Goal: Task Accomplishment & Management: Manage account settings

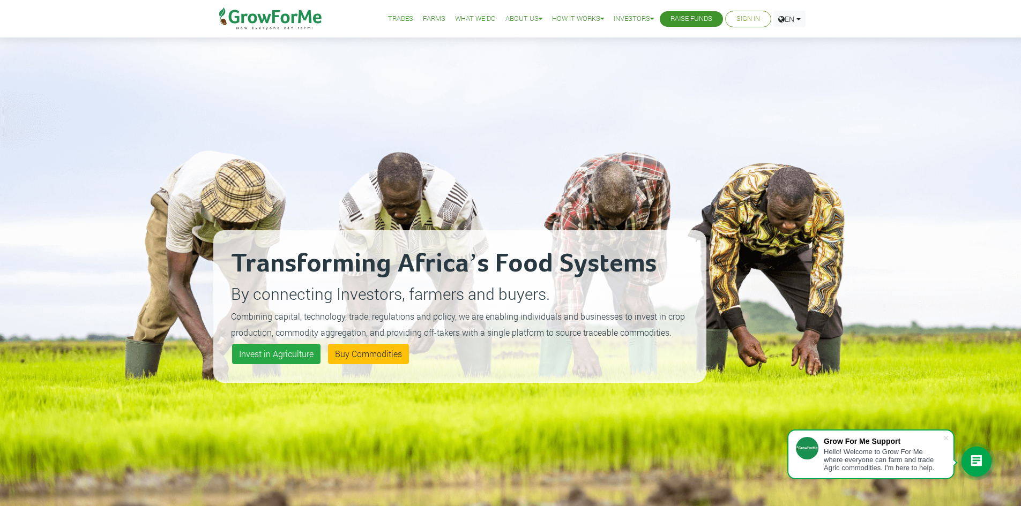
click at [746, 22] on link "Sign In" at bounding box center [748, 18] width 24 height 11
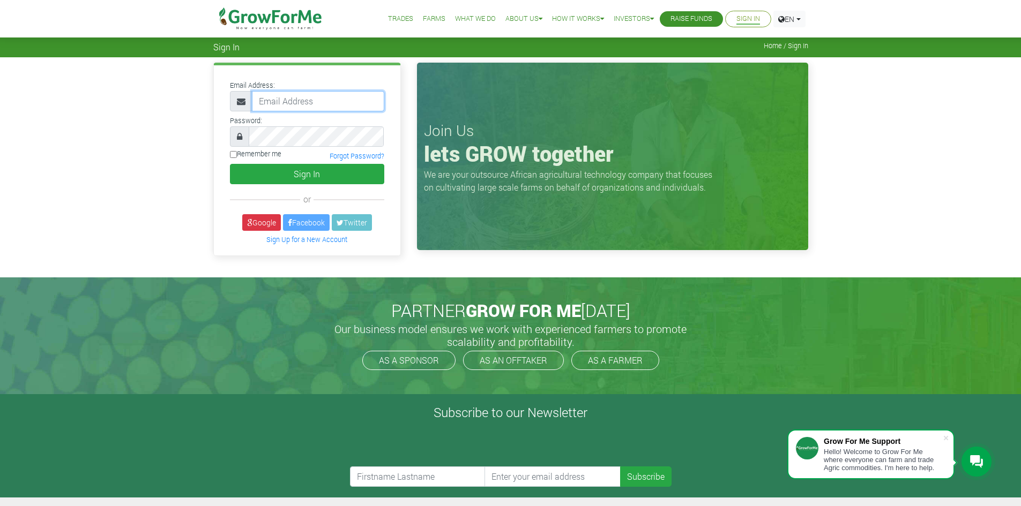
click at [276, 98] on input "email" at bounding box center [318, 101] width 132 height 20
paste input "233550397131@growforme.com"
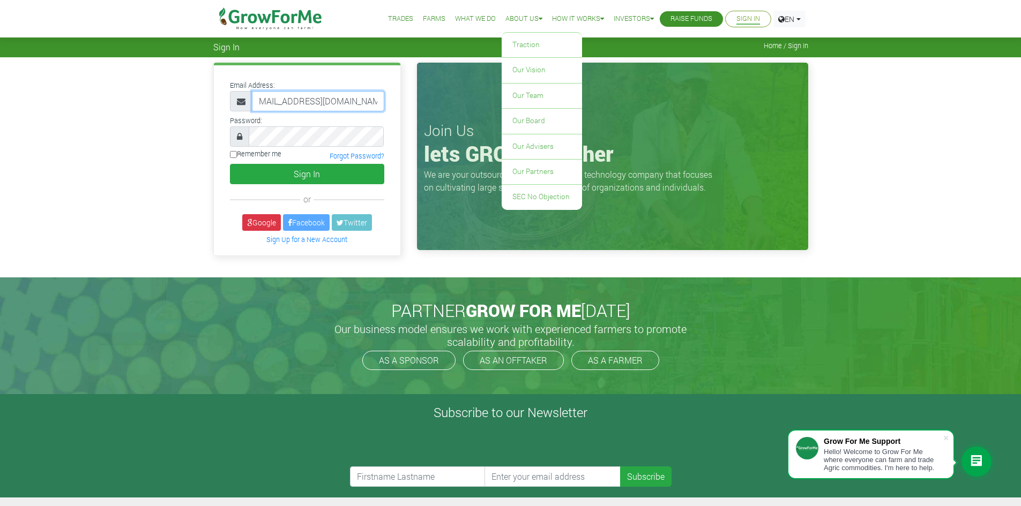
type input "233550397131@growforme.com"
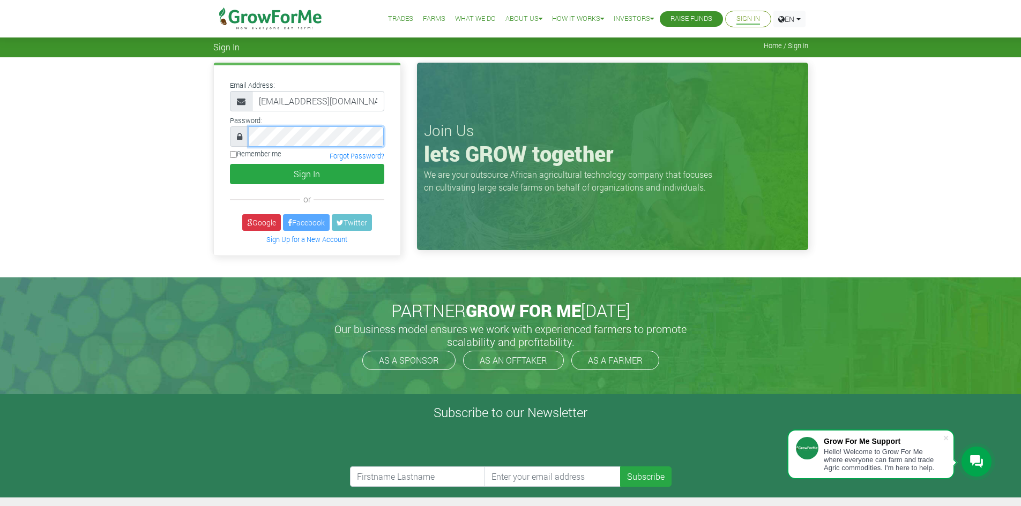
click at [230, 164] on button "Sign In" at bounding box center [307, 174] width 154 height 20
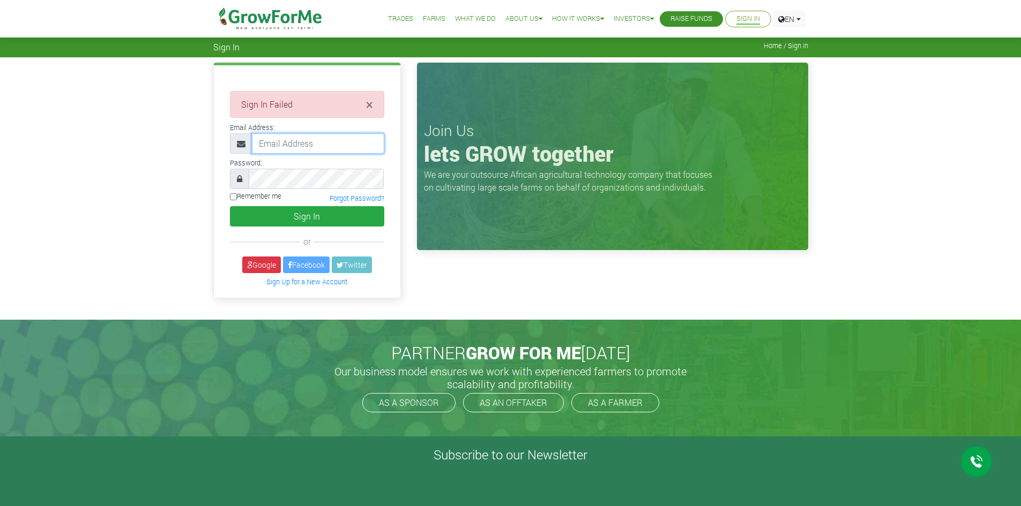
click at [279, 140] on input "email" at bounding box center [318, 143] width 132 height 20
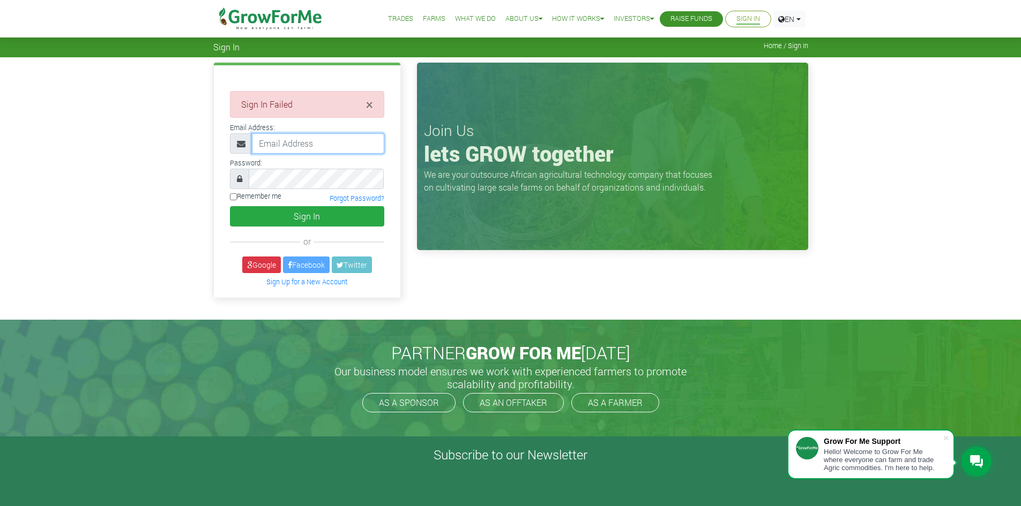
paste input "[EMAIL_ADDRESS][DOMAIN_NAME]"
type input "[EMAIL_ADDRESS][DOMAIN_NAME]"
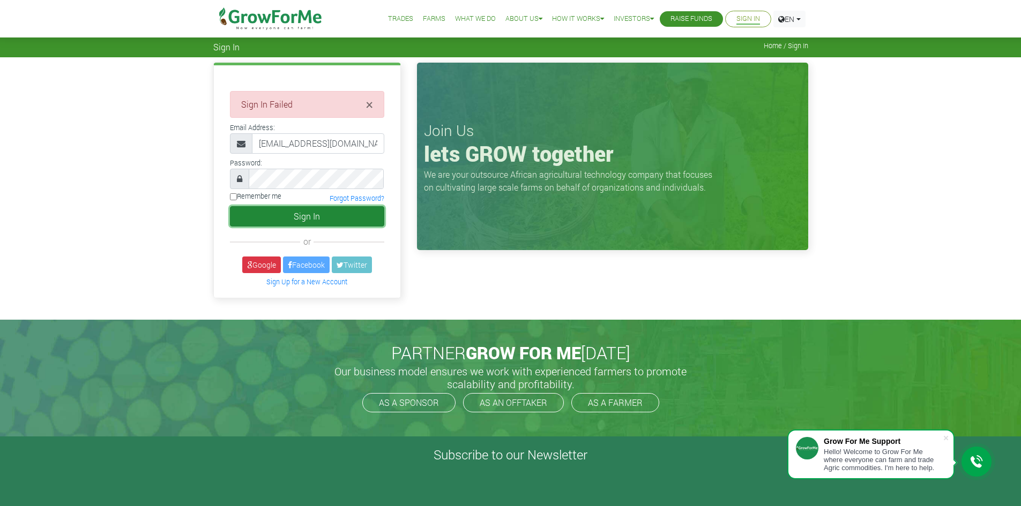
click at [238, 223] on button "Sign In" at bounding box center [307, 216] width 154 height 20
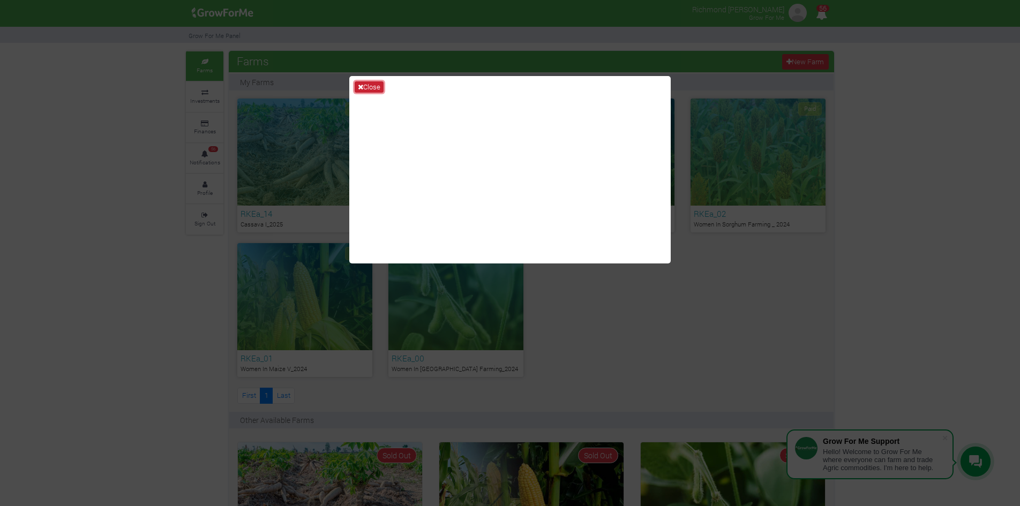
click at [370, 87] on button "Close" at bounding box center [369, 87] width 29 height 12
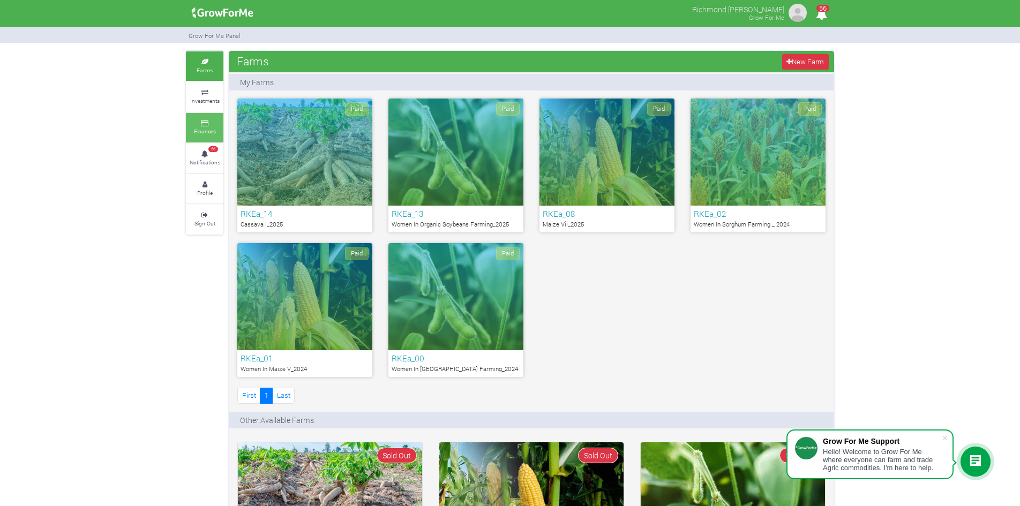
click at [207, 128] on small "Finances" at bounding box center [205, 132] width 22 height 8
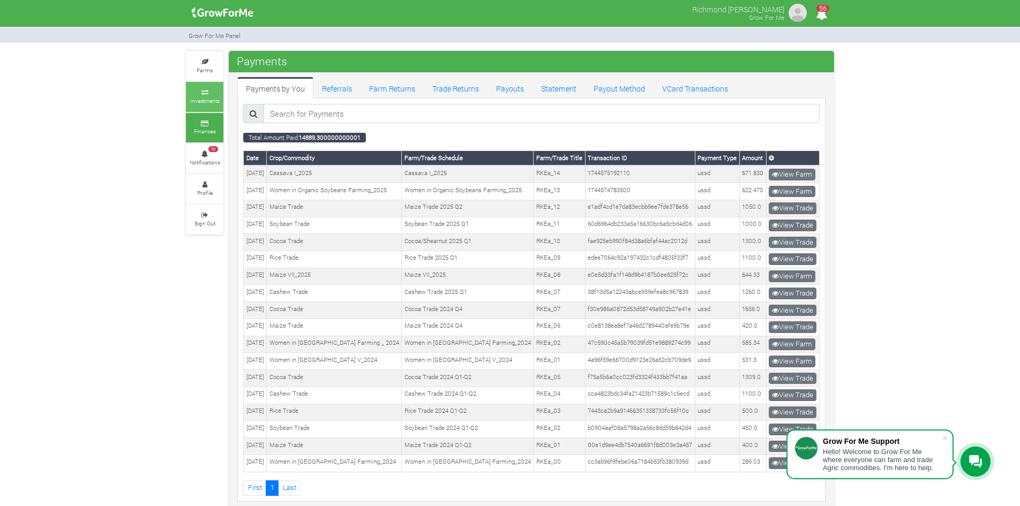
click at [212, 100] on small "Investments" at bounding box center [204, 101] width 29 height 8
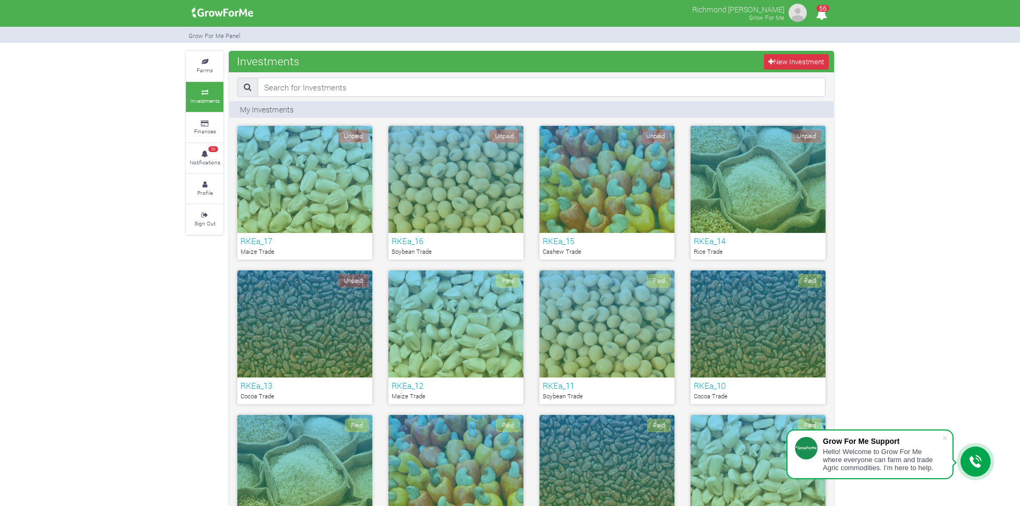
click at [433, 350] on div "Paid" at bounding box center [455, 324] width 135 height 107
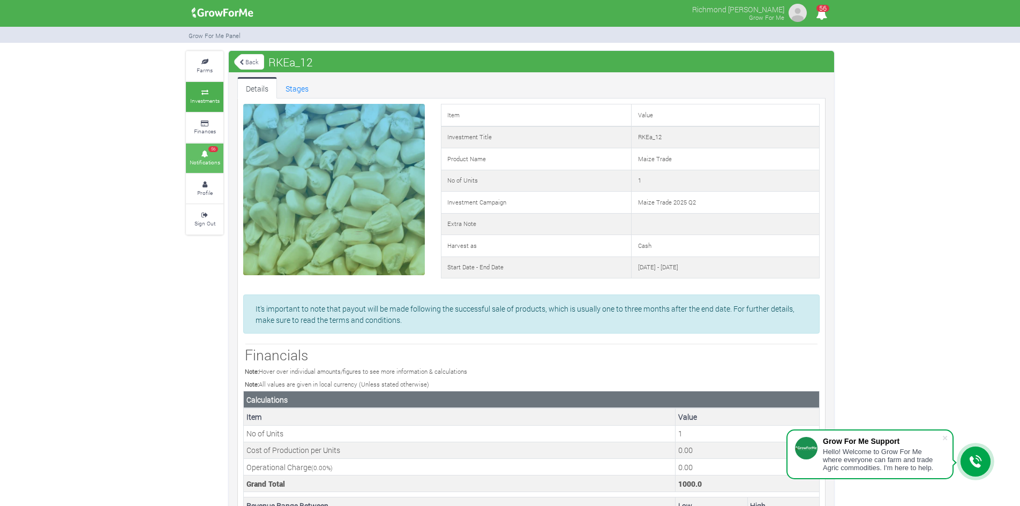
click at [218, 163] on small "Notifications" at bounding box center [205, 163] width 31 height 8
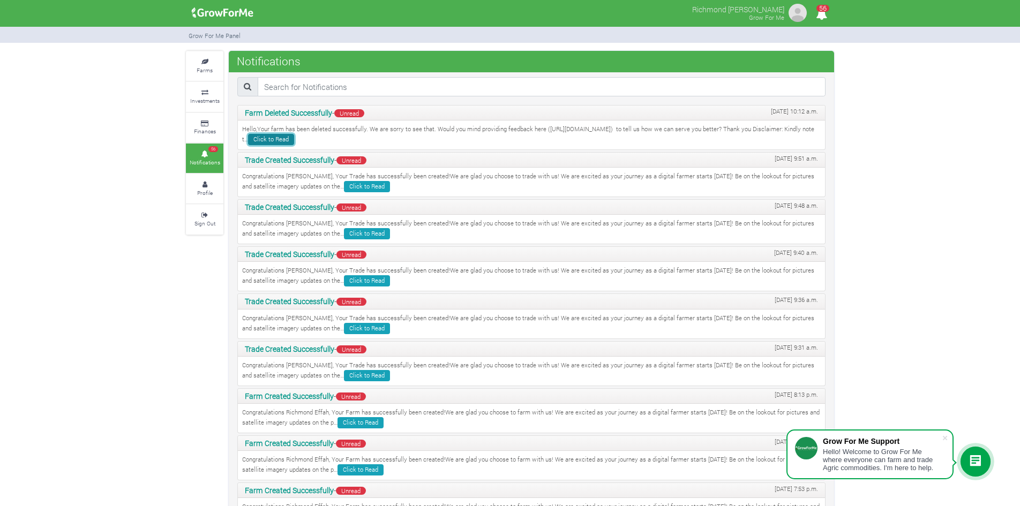
click at [294, 136] on link "Click to Read" at bounding box center [271, 139] width 46 height 11
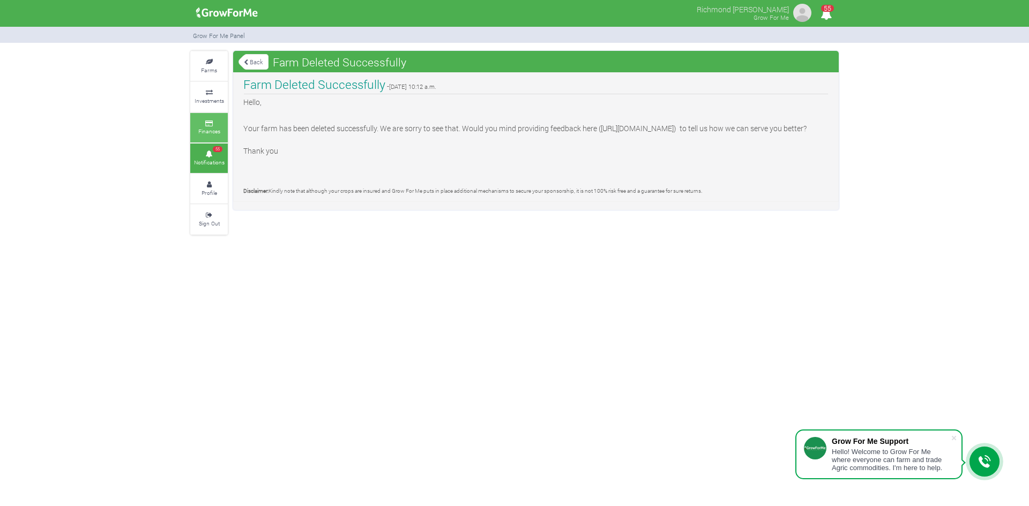
click at [205, 116] on link "Finances" at bounding box center [209, 127] width 38 height 29
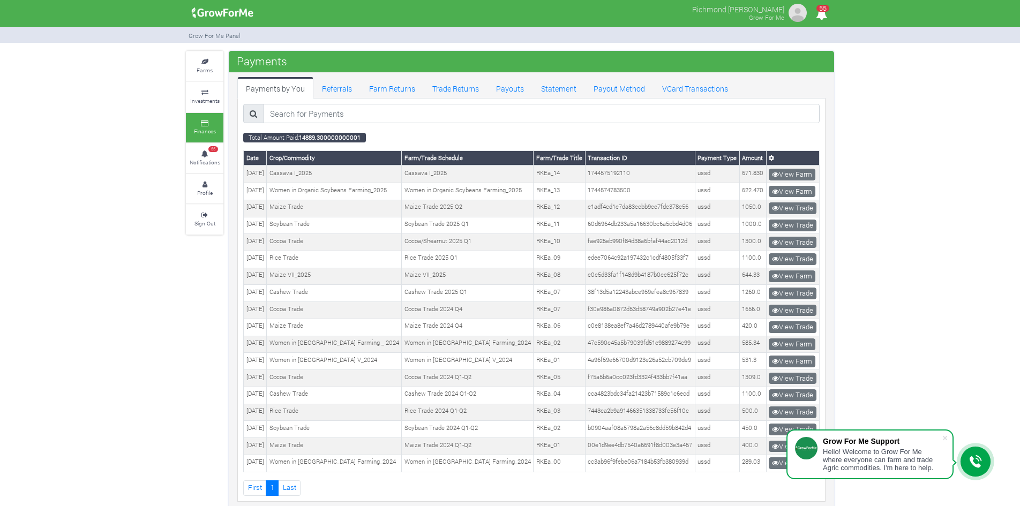
click at [914, 214] on div "Farms Investments Finances 55 Notifications Profile Sign Out Payments" at bounding box center [510, 283] width 1020 height 464
